Goal: Transaction & Acquisition: Download file/media

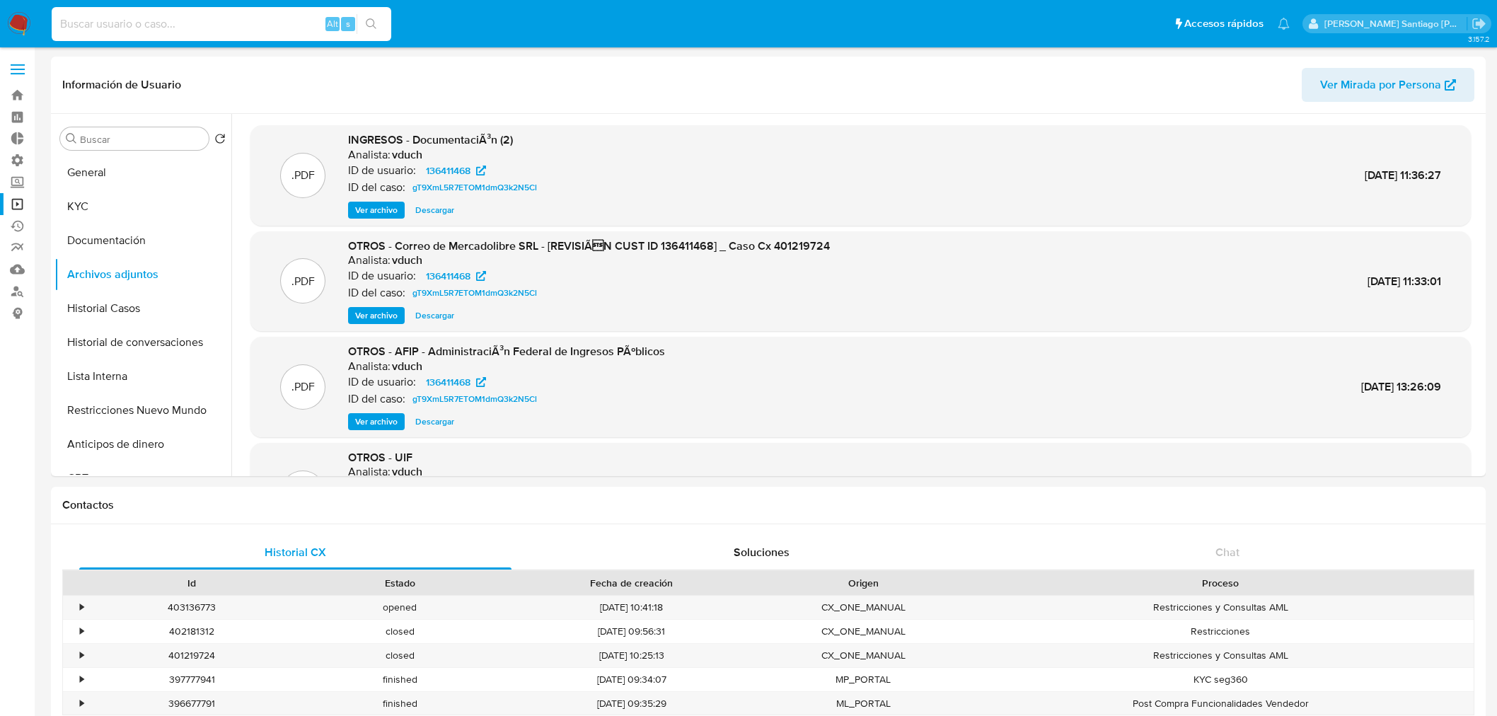
select select "10"
click at [260, 25] on input at bounding box center [222, 24] width 340 height 18
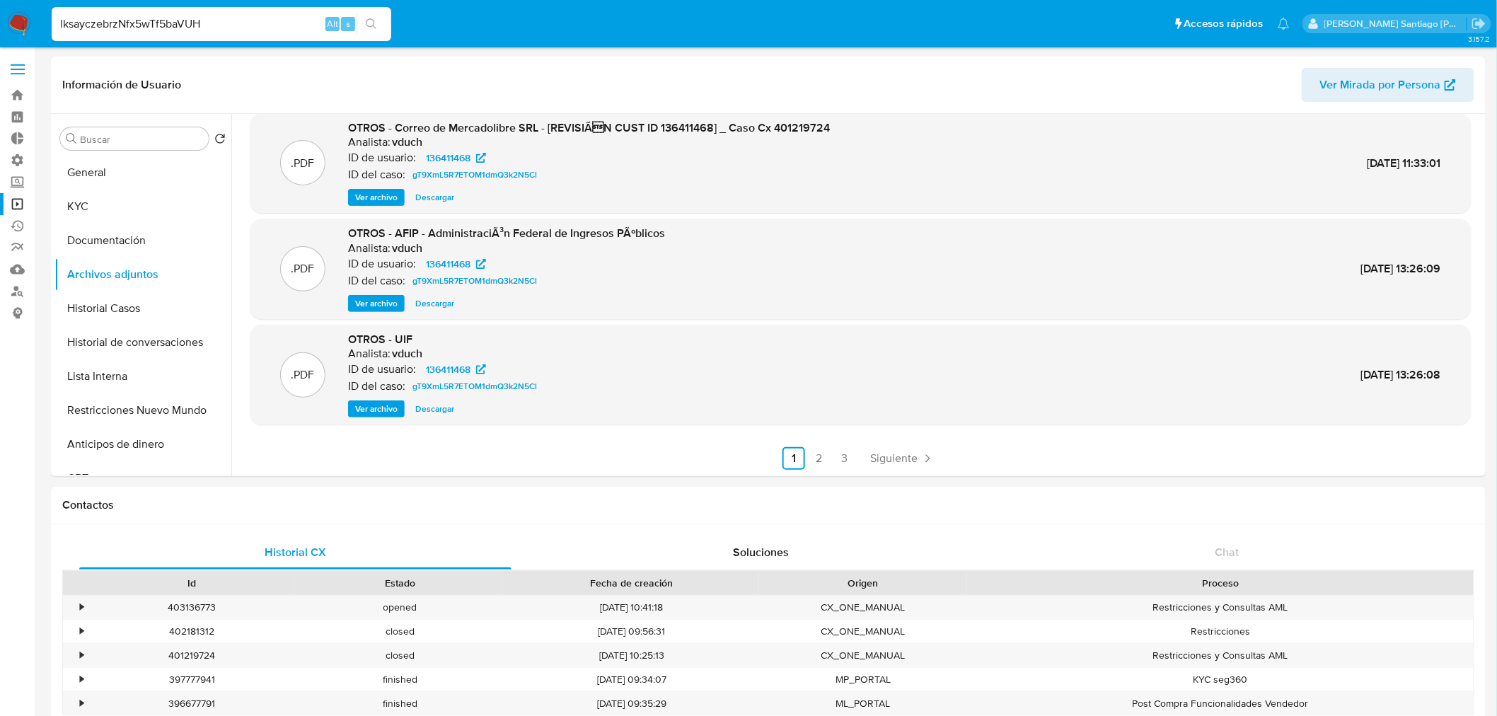
type input "lksayczebrzNfx5wTf5baVUH"
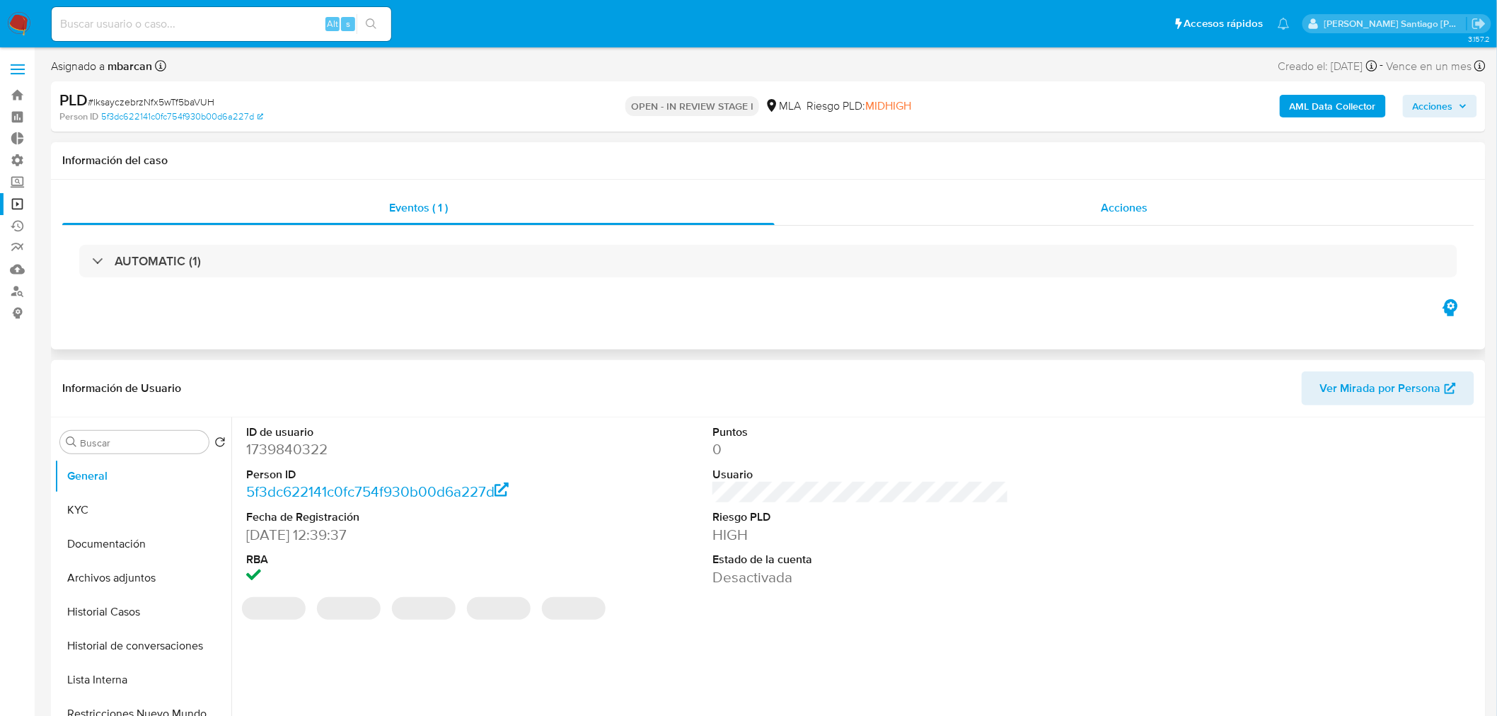
select select "10"
click at [1160, 198] on div "Acciones" at bounding box center [1124, 208] width 700 height 34
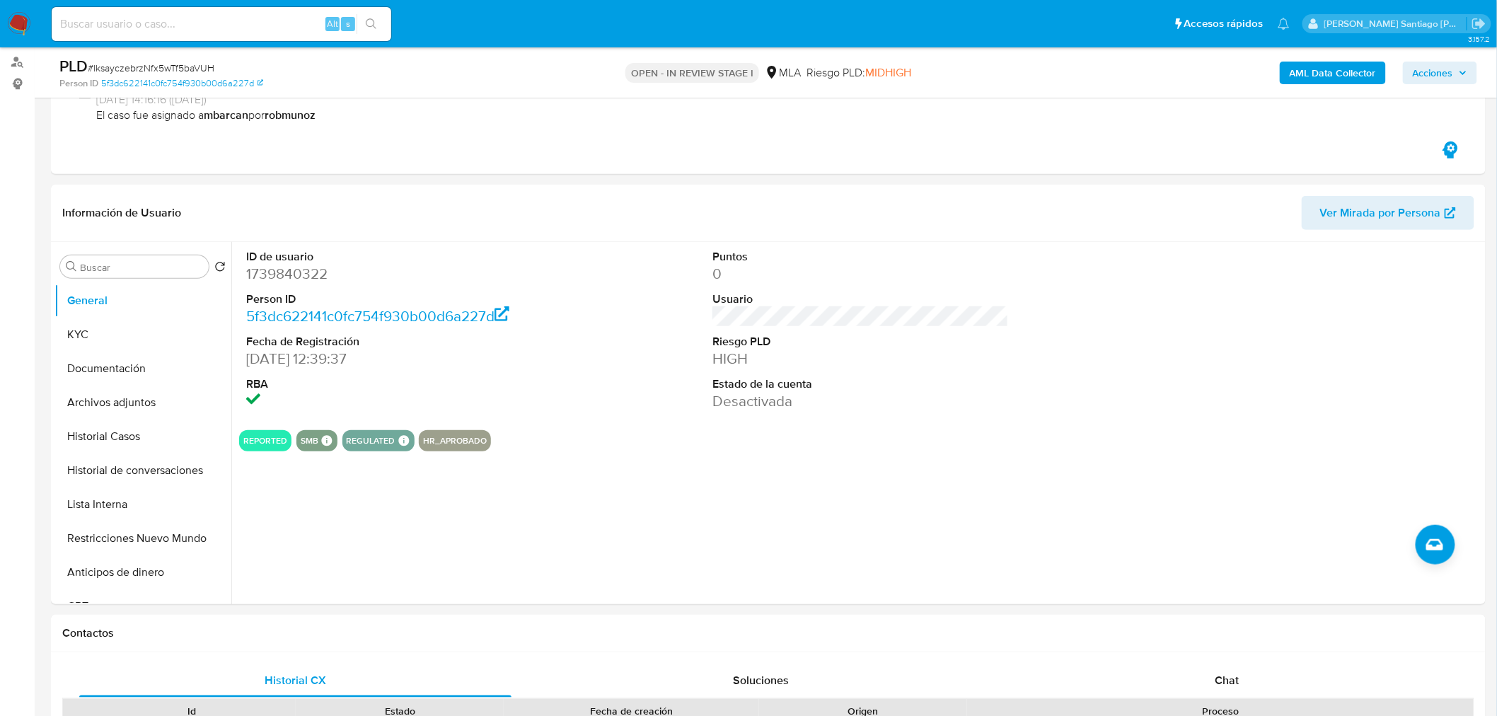
scroll to position [227, 0]
click at [137, 397] on button "Archivos adjuntos" at bounding box center [137, 405] width 166 height 34
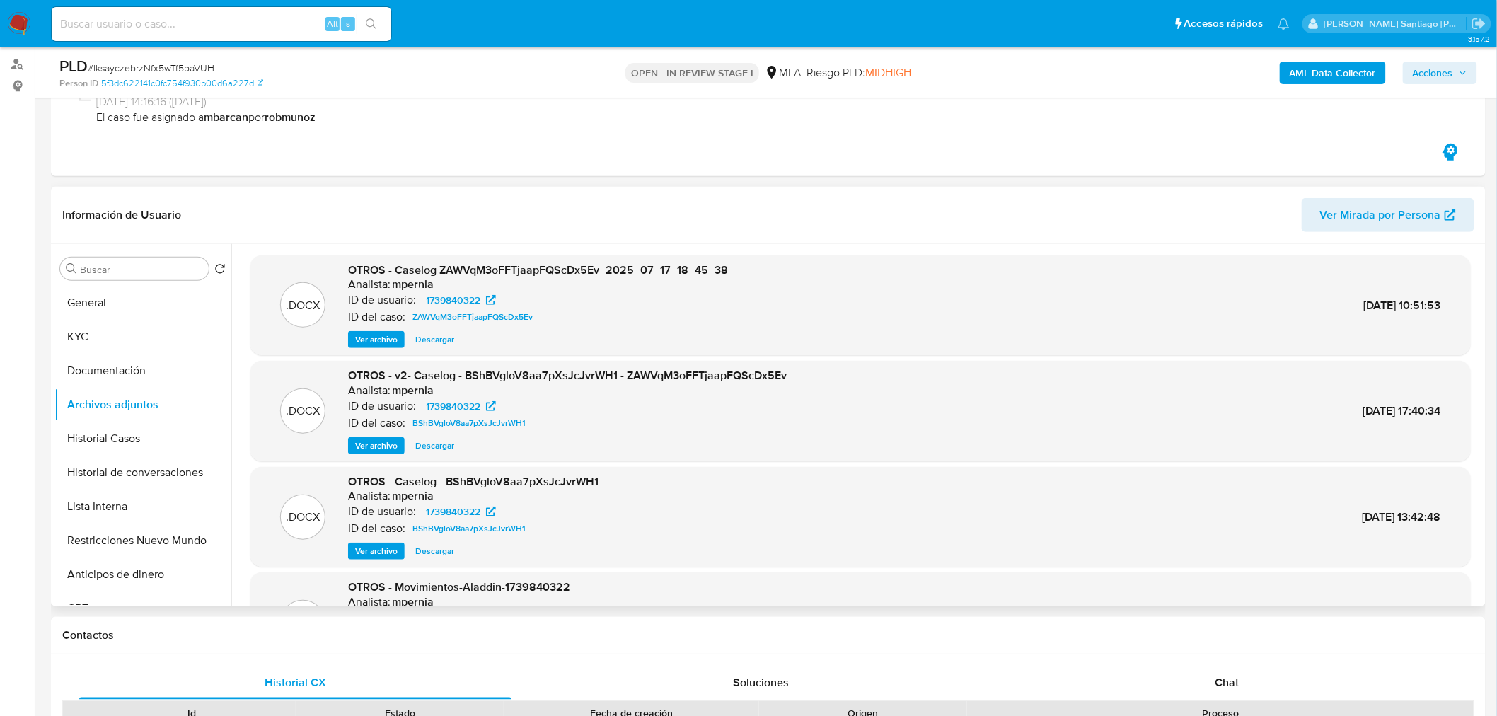
click at [390, 335] on span "Ver archivo" at bounding box center [376, 339] width 42 height 14
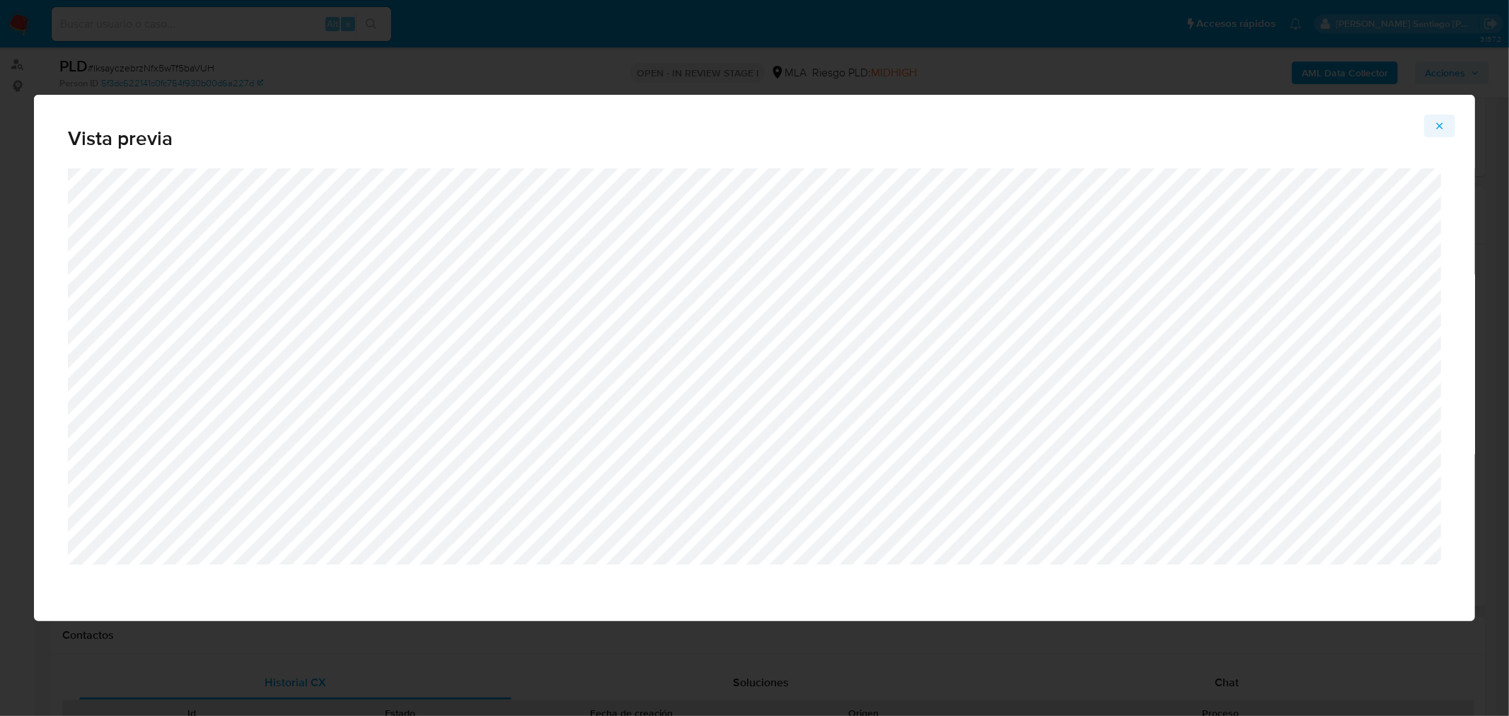
click at [1450, 128] on button "Attachment preview" at bounding box center [1439, 126] width 31 height 23
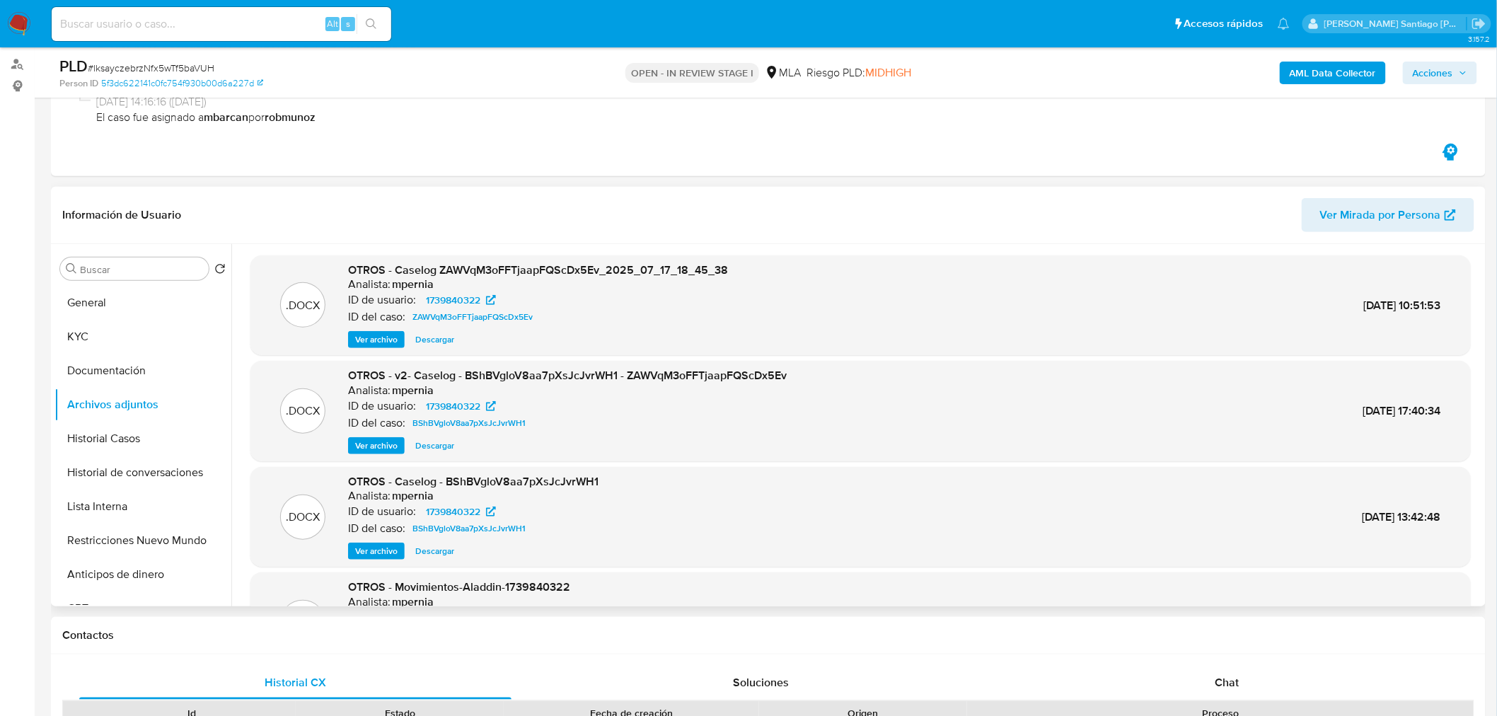
click at [423, 332] on span "Descargar" at bounding box center [434, 339] width 39 height 14
click at [441, 448] on span "Descargar" at bounding box center [434, 446] width 39 height 14
